Goal: Task Accomplishment & Management: Manage account settings

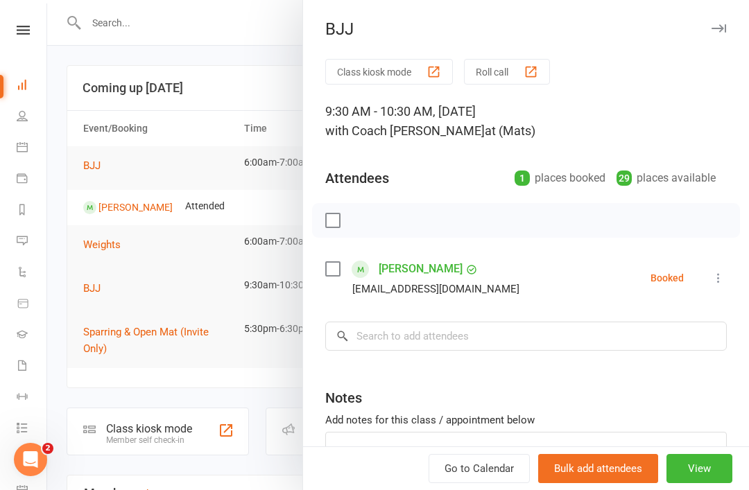
click at [724, 21] on button "button" at bounding box center [718, 28] width 17 height 17
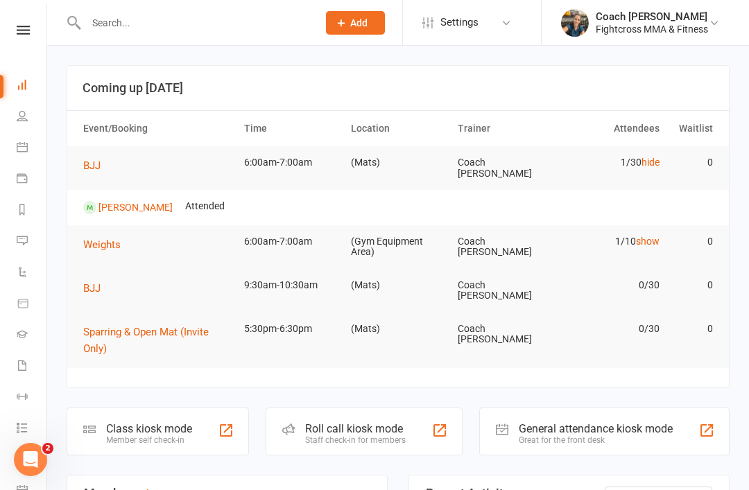
click at [113, 24] on input "text" at bounding box center [195, 22] width 226 height 19
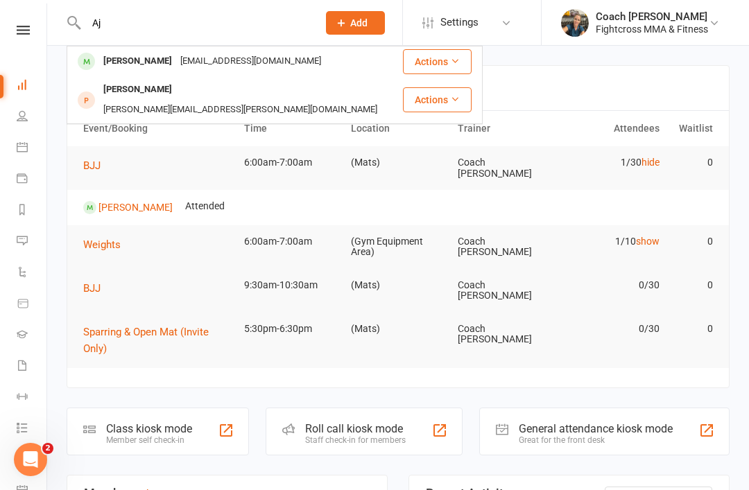
type input "Aj"
click at [132, 62] on div "[PERSON_NAME]" at bounding box center [137, 61] width 77 height 20
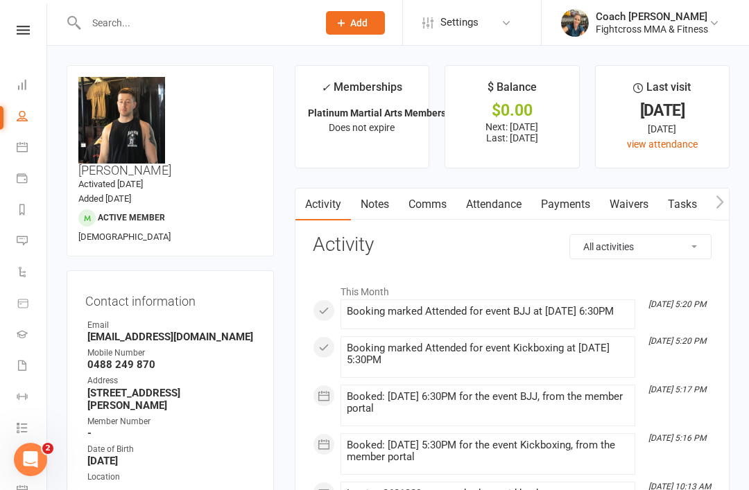
click at [121, 26] on input "text" at bounding box center [195, 22] width 226 height 19
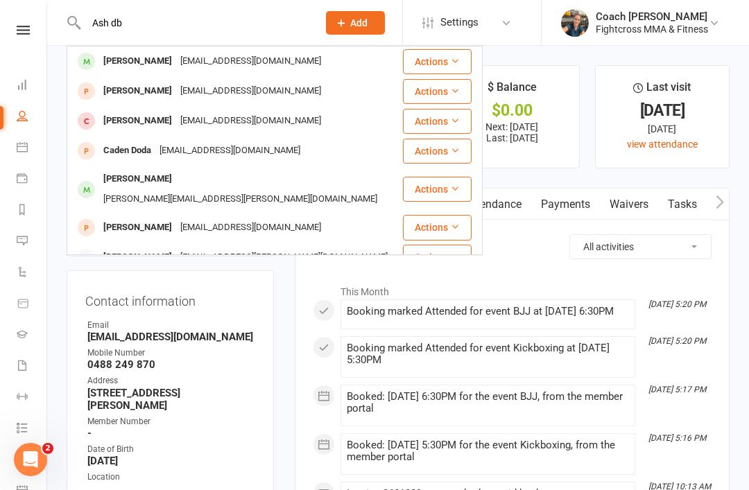
type input "Ash db"
click at [147, 58] on div "[PERSON_NAME]" at bounding box center [137, 61] width 77 height 20
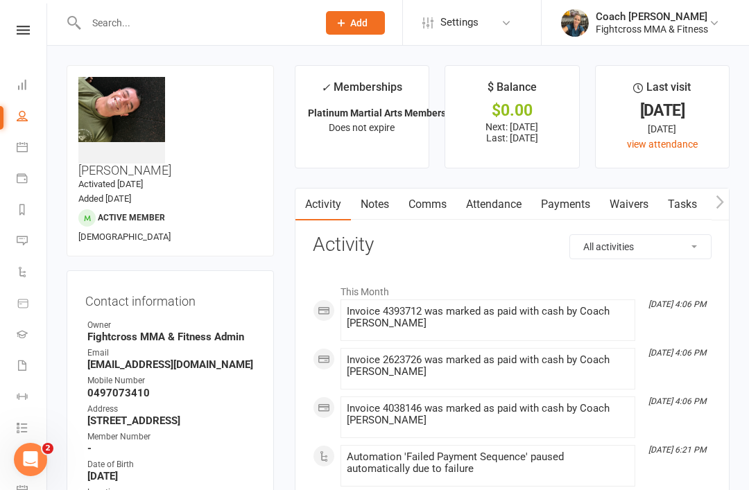
click at [570, 206] on link "Payments" at bounding box center [565, 205] width 69 height 32
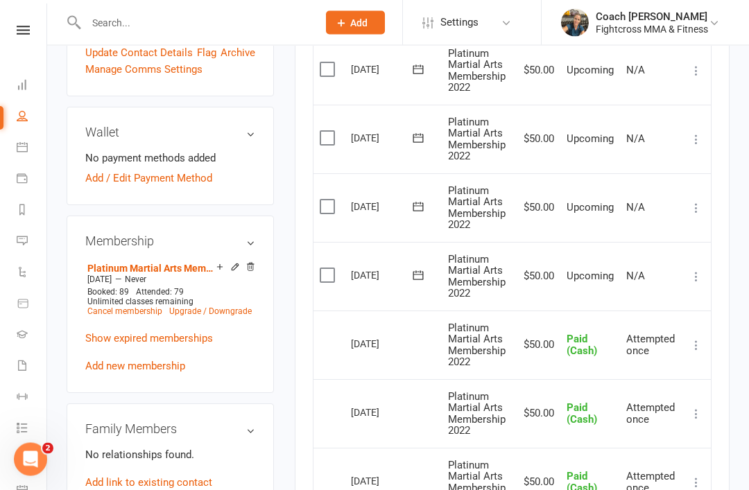
scroll to position [438, 0]
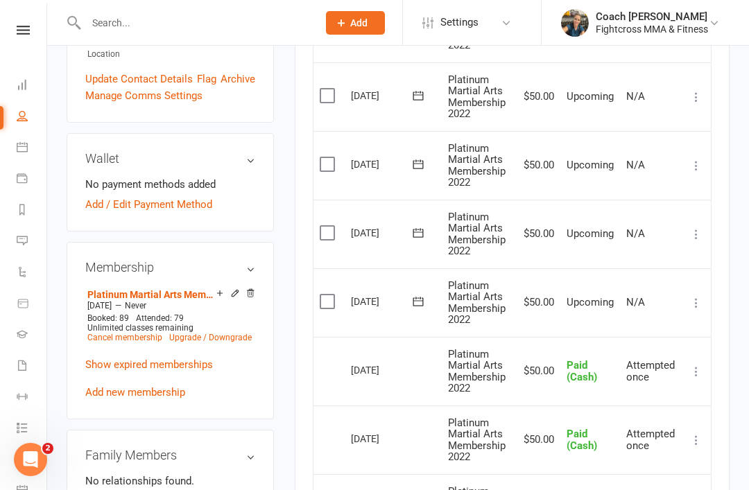
click at [331, 295] on label at bounding box center [329, 302] width 19 height 14
click at [329, 295] on input "checkbox" at bounding box center [324, 295] width 9 height 0
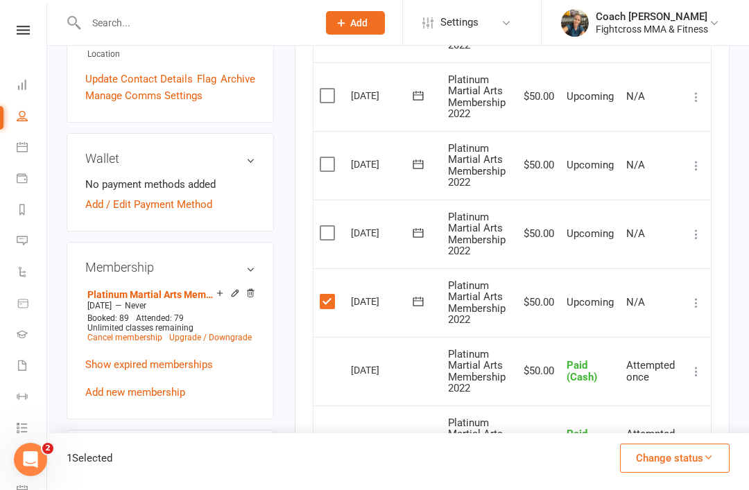
click at [685, 473] on button "Change status" at bounding box center [675, 458] width 110 height 29
click at [659, 407] on link "Paid (Other)" at bounding box center [660, 393] width 137 height 28
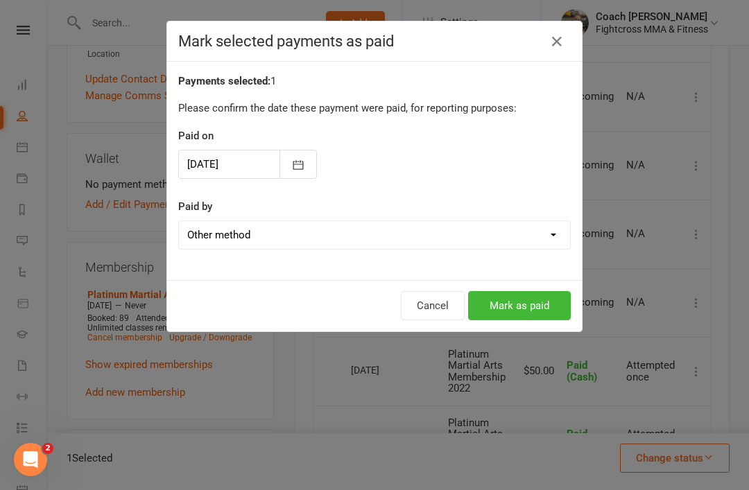
click at [531, 308] on button "Mark as paid" at bounding box center [519, 305] width 103 height 29
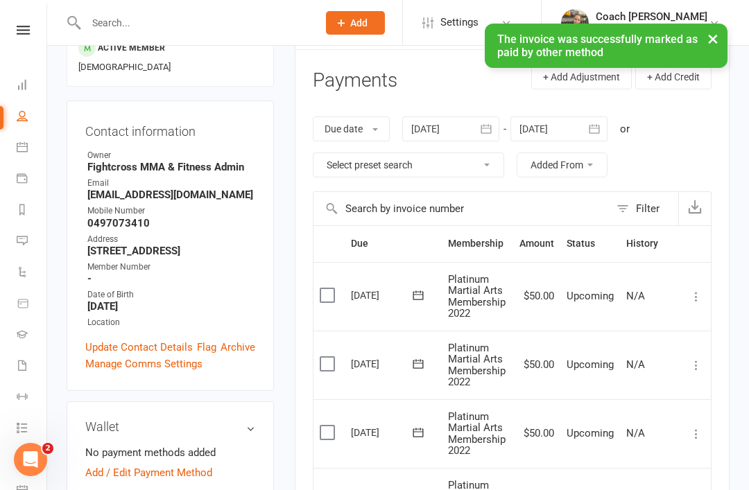
scroll to position [0, 0]
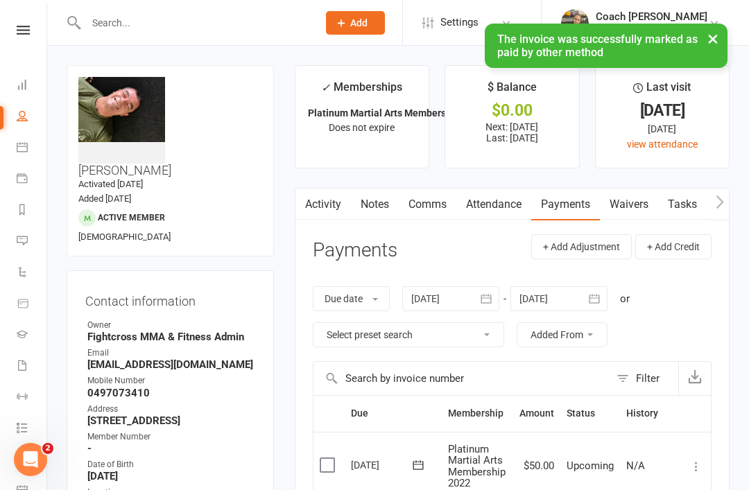
click at [33, 28] on link at bounding box center [23, 30] width 49 height 9
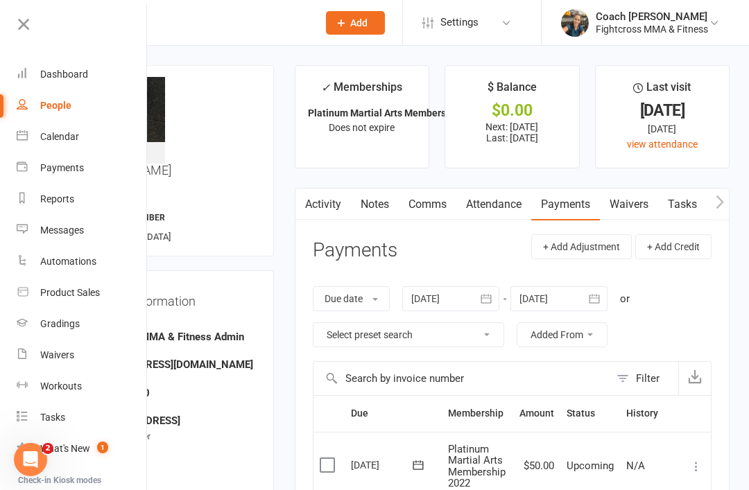
click at [66, 73] on div "Dashboard" at bounding box center [64, 74] width 48 height 11
